Goal: Check status: Check status

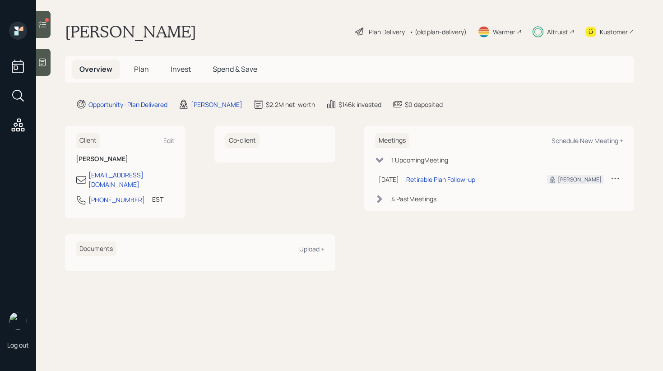
click at [167, 64] on h5 "Invest" at bounding box center [180, 69] width 35 height 19
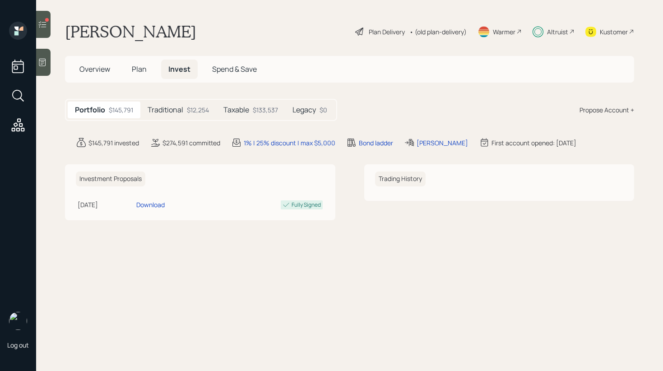
click at [256, 110] on div "$133,537" at bounding box center [265, 109] width 25 height 9
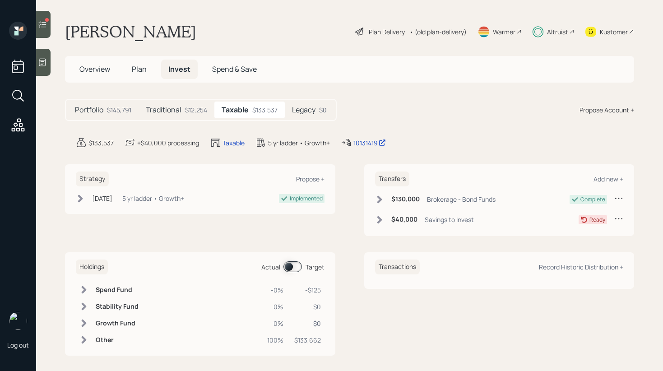
click at [80, 344] on icon at bounding box center [83, 339] width 9 height 9
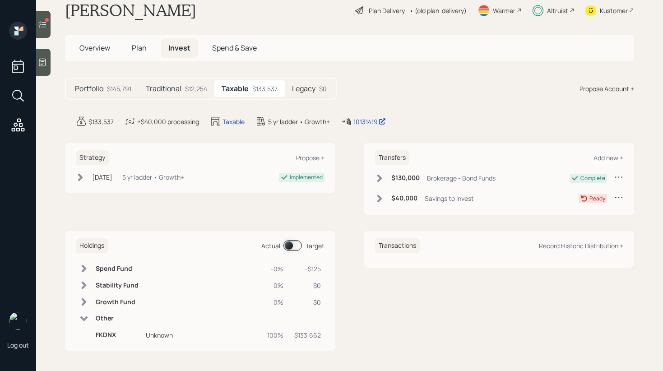
scroll to position [23, 0]
click at [105, 334] on h6 "FKDNX" at bounding box center [117, 334] width 43 height 8
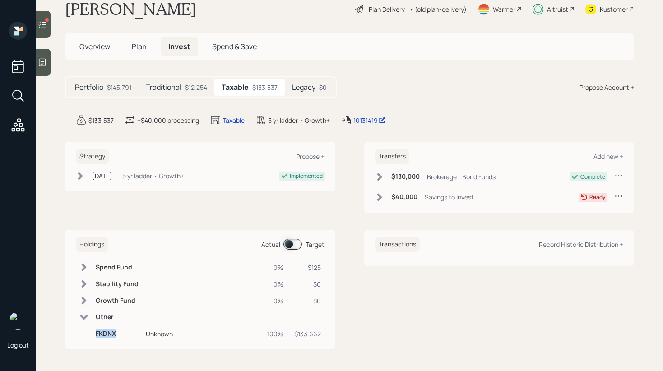
click at [105, 334] on h6 "FKDNX" at bounding box center [117, 334] width 43 height 8
click at [111, 48] on h5 "Overview" at bounding box center [94, 46] width 45 height 19
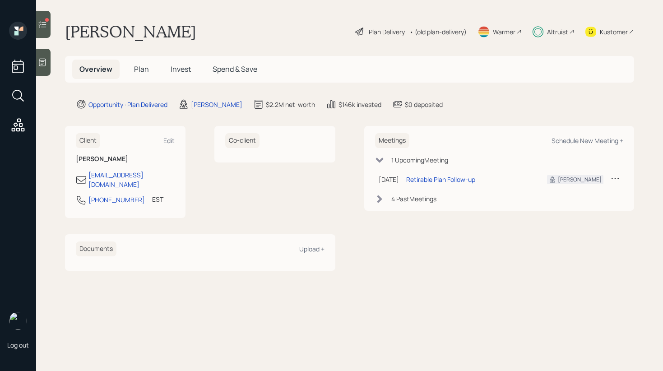
click at [609, 28] on div "Kustomer" at bounding box center [614, 31] width 28 height 9
